Goal: Check status

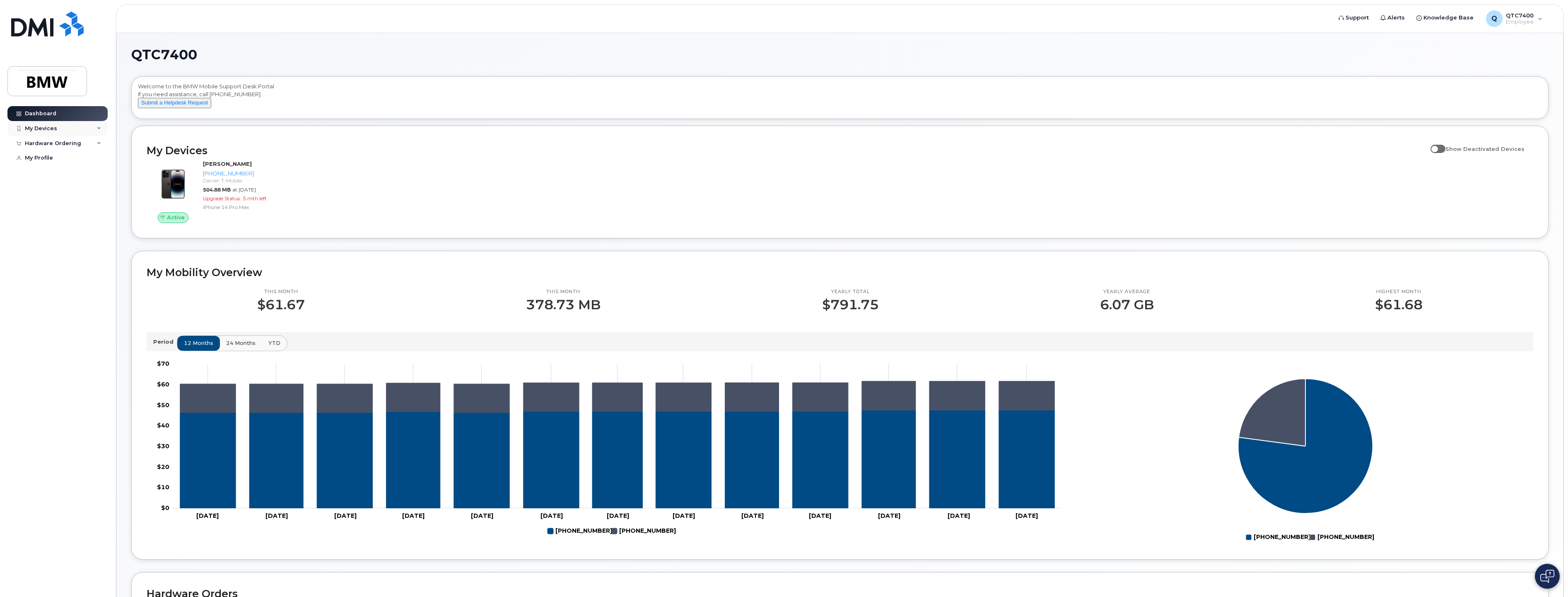
click at [37, 127] on div "My Devices" at bounding box center [41, 128] width 32 height 7
click at [83, 163] on div "([PERSON_NAME])" at bounding box center [84, 167] width 51 height 7
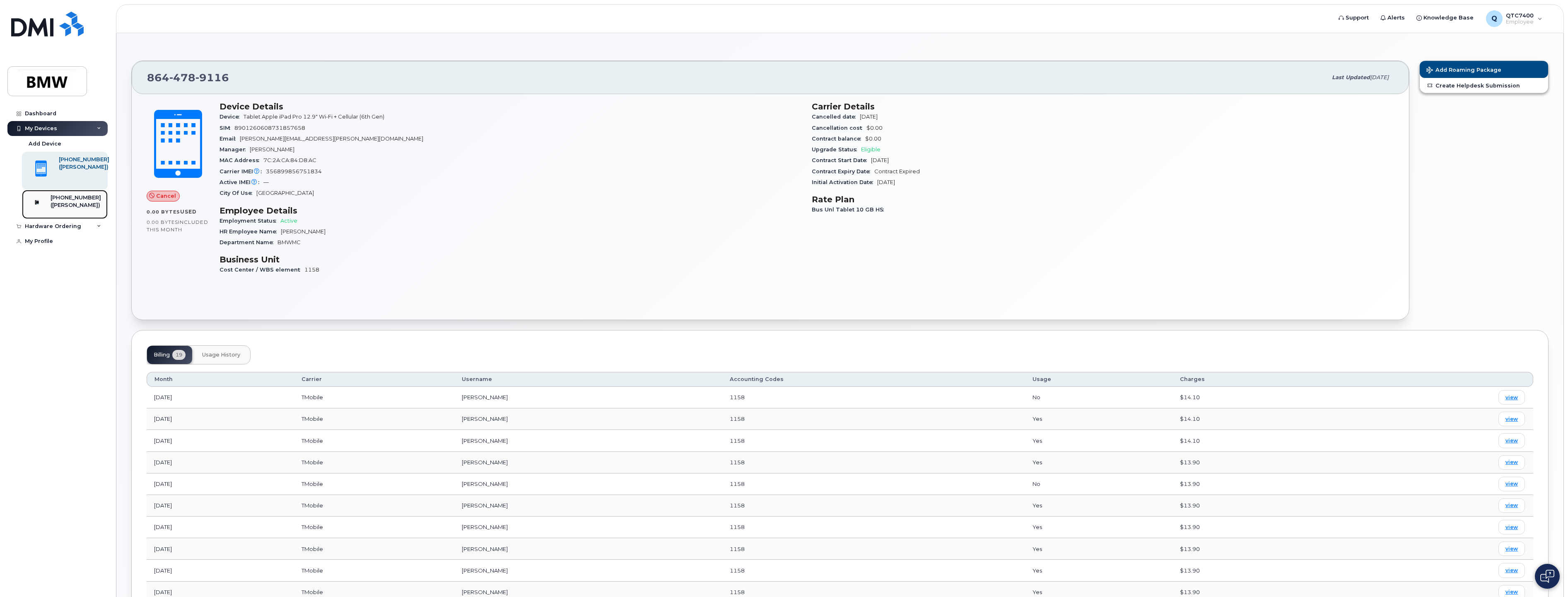
click at [68, 202] on div "([PERSON_NAME])" at bounding box center [75, 205] width 51 height 7
